Goal: Task Accomplishment & Management: Manage account settings

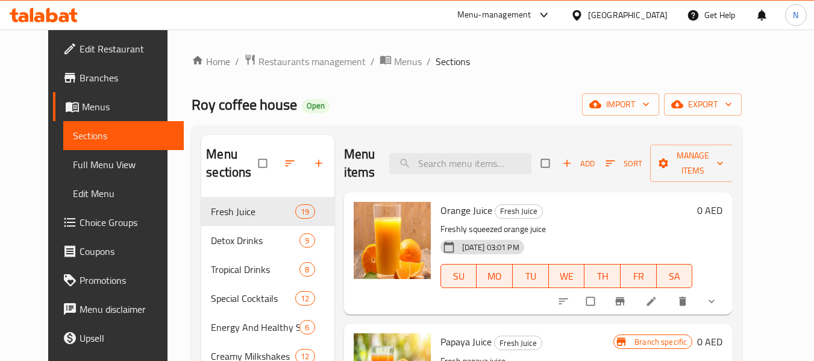
click at [619, 13] on div "[GEOGRAPHIC_DATA]" at bounding box center [628, 14] width 80 height 13
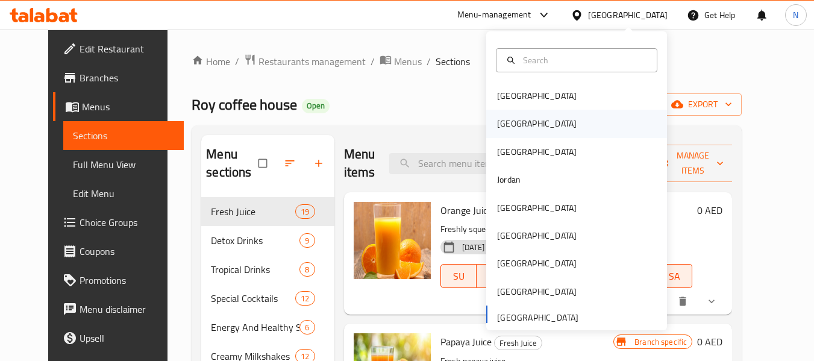
click at [529, 133] on div "[GEOGRAPHIC_DATA]" at bounding box center [577, 124] width 181 height 28
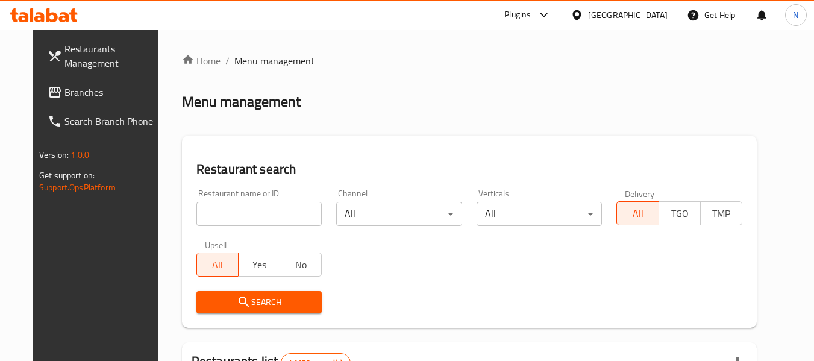
click at [232, 222] on input "search" at bounding box center [260, 214] width 126 height 24
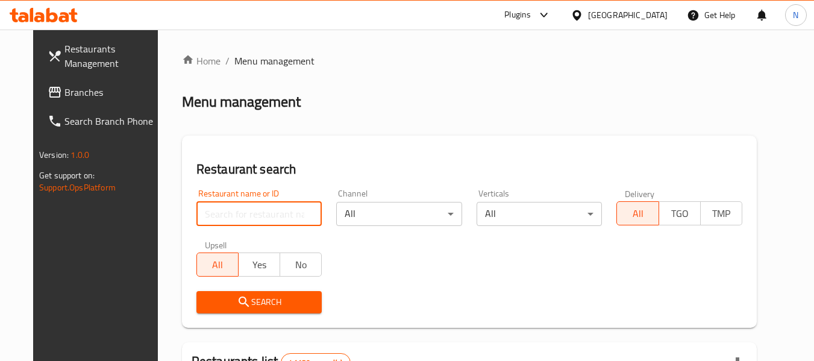
paste input "Nest Specialty Coffee"
type input "Nest Specialty Coffee"
click button "Search" at bounding box center [260, 302] width 126 height 22
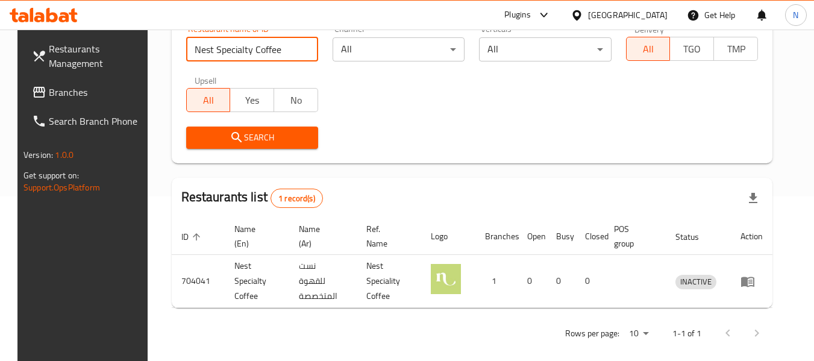
scroll to position [177, 0]
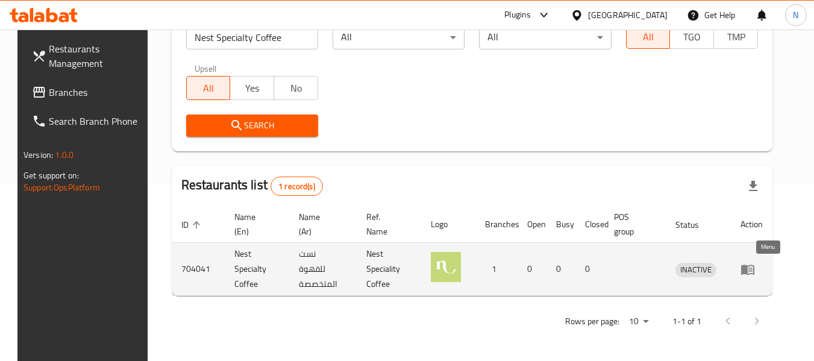
click at [755, 265] on icon "enhanced table" at bounding box center [748, 269] width 14 height 14
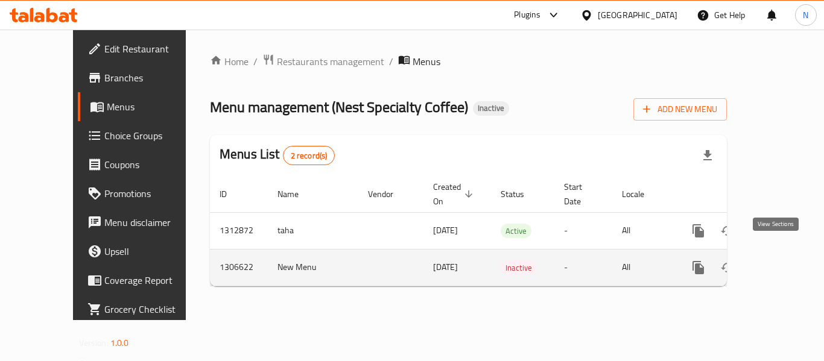
click at [778, 260] on icon "enhanced table" at bounding box center [785, 267] width 14 height 14
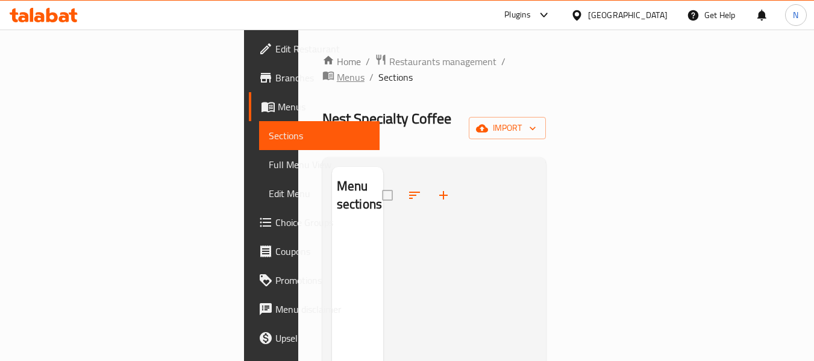
click at [365, 70] on span "Menus" at bounding box center [351, 77] width 28 height 14
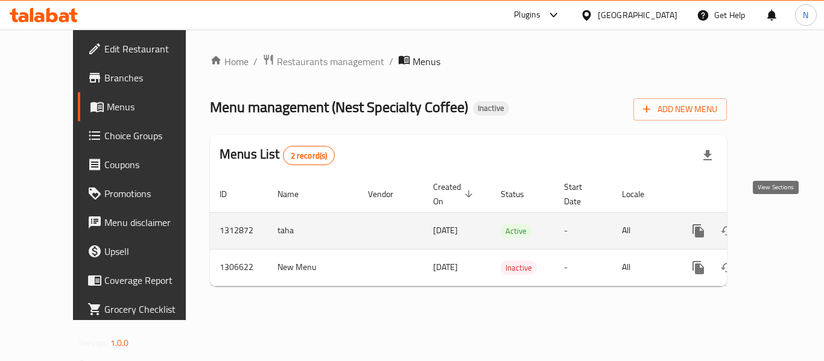
click at [770, 225] on link "enhanced table" at bounding box center [784, 230] width 29 height 29
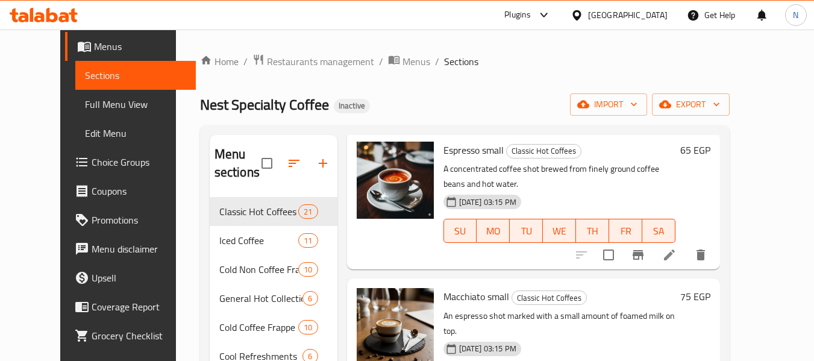
drag, startPoint x: 66, startPoint y: 99, endPoint x: 17, endPoint y: 329, distance: 234.8
click at [85, 100] on span "Full Menu View" at bounding box center [136, 104] width 102 height 14
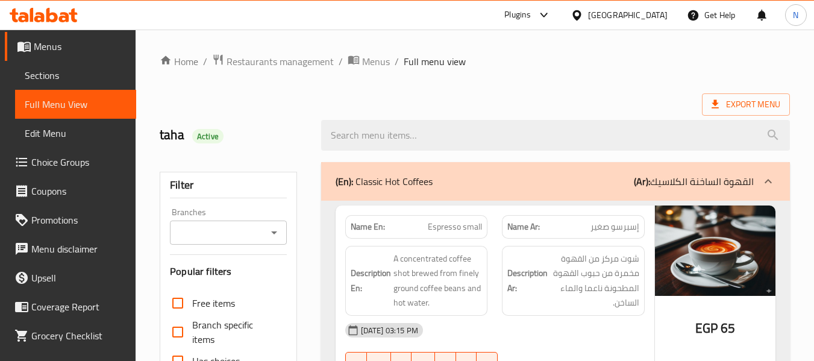
drag, startPoint x: 419, startPoint y: 194, endPoint x: 422, endPoint y: 227, distance: 33.9
click at [420, 194] on div "(En): Classic Hot Coffees (Ar): القهوة الساخنة الكلاسيك" at bounding box center [555, 181] width 469 height 39
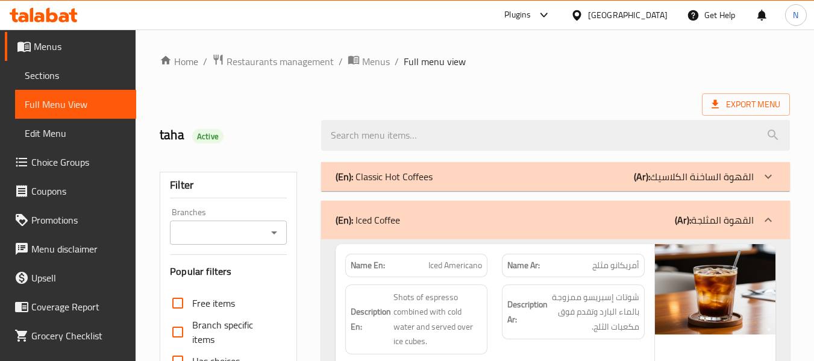
click at [444, 216] on div "(En): Iced Coffee (Ar): القهوة المثلجة" at bounding box center [545, 220] width 418 height 14
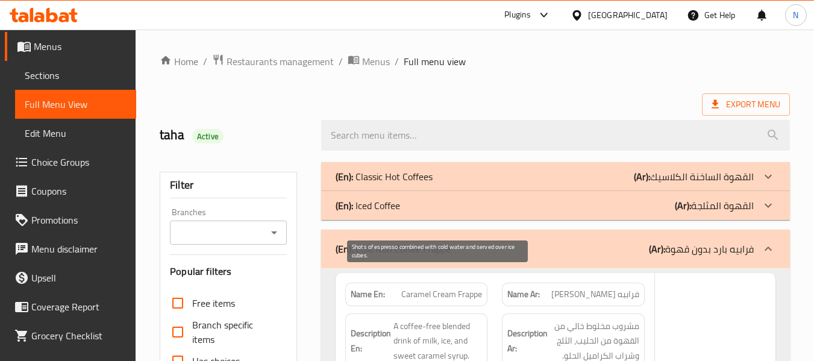
scroll to position [121, 0]
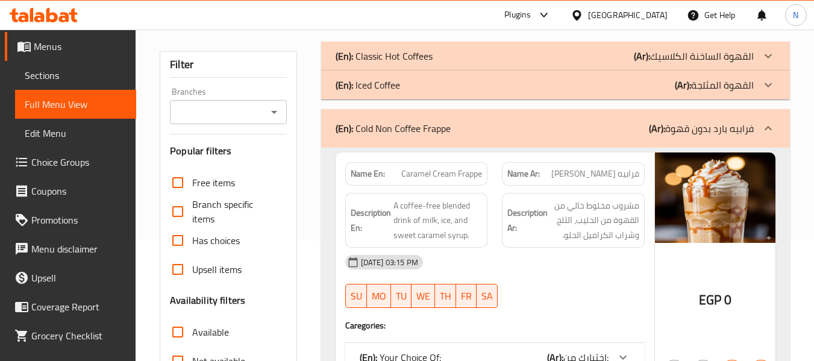
click at [430, 135] on p "(En): Cold Non Coffee Frappe" at bounding box center [393, 128] width 115 height 14
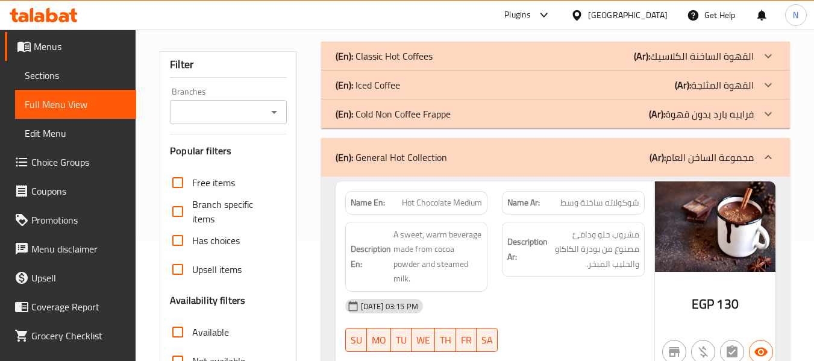
click at [456, 165] on div "(En): General Hot Collection (Ar): مجموعة الساخن العام" at bounding box center [555, 157] width 469 height 39
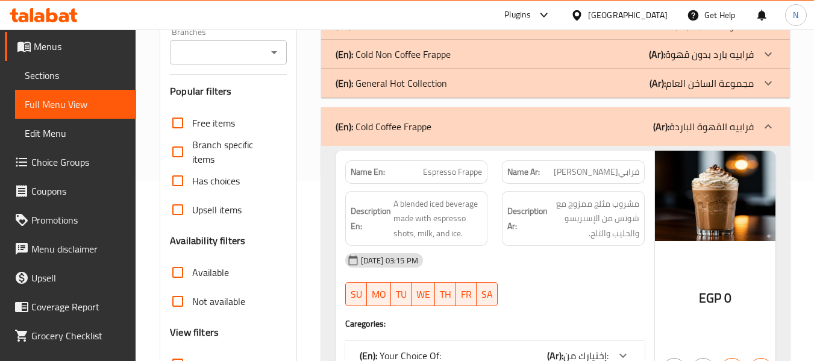
scroll to position [241, 0]
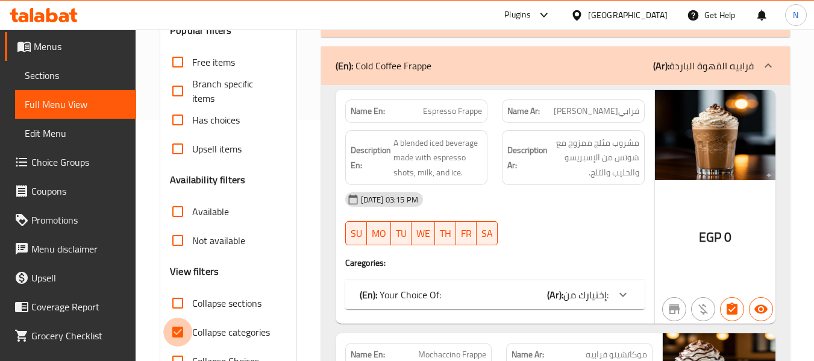
click at [185, 325] on input "Collapse categories" at bounding box center [177, 332] width 29 height 29
checkbox input "false"
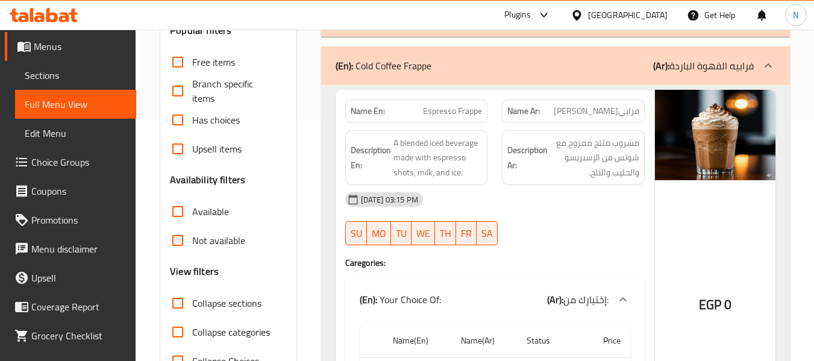
click at [467, 107] on span "Espresso Frappe" at bounding box center [452, 111] width 59 height 13
copy span "Espresso Frappe"
